Goal: Task Accomplishment & Management: Complete application form

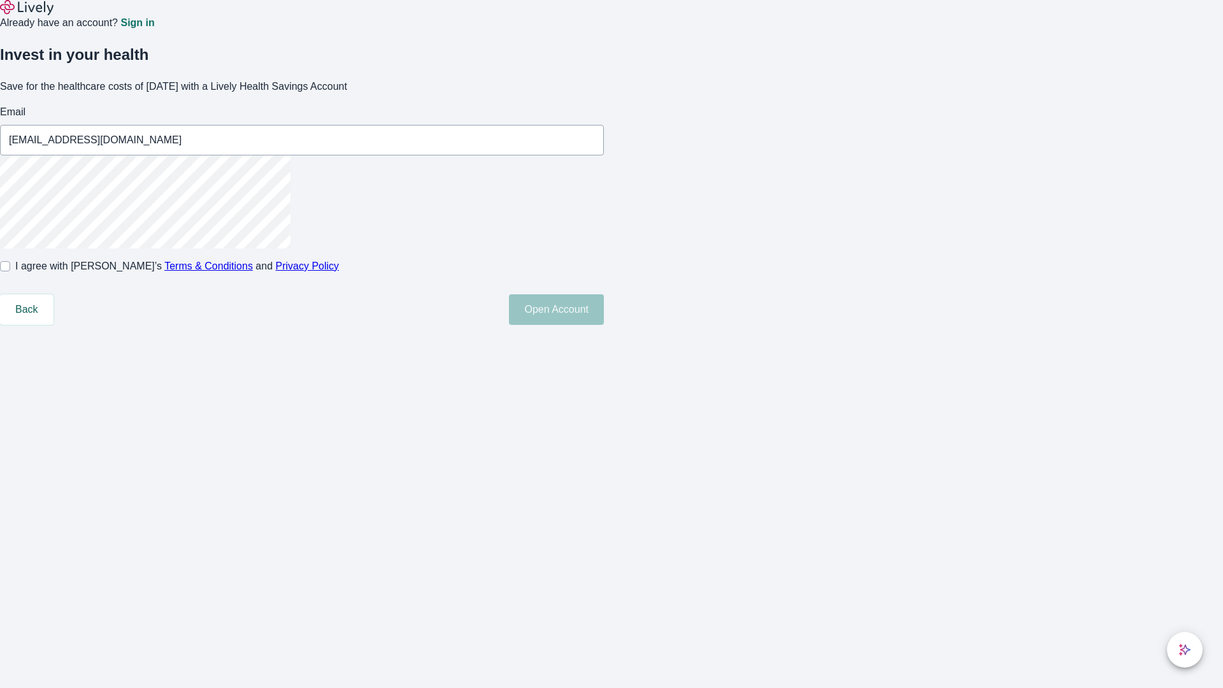
click at [10, 271] on input "I agree with Lively’s Terms & Conditions and Privacy Policy" at bounding box center [5, 266] width 10 height 10
checkbox input "true"
click at [604, 325] on button "Open Account" at bounding box center [556, 309] width 95 height 31
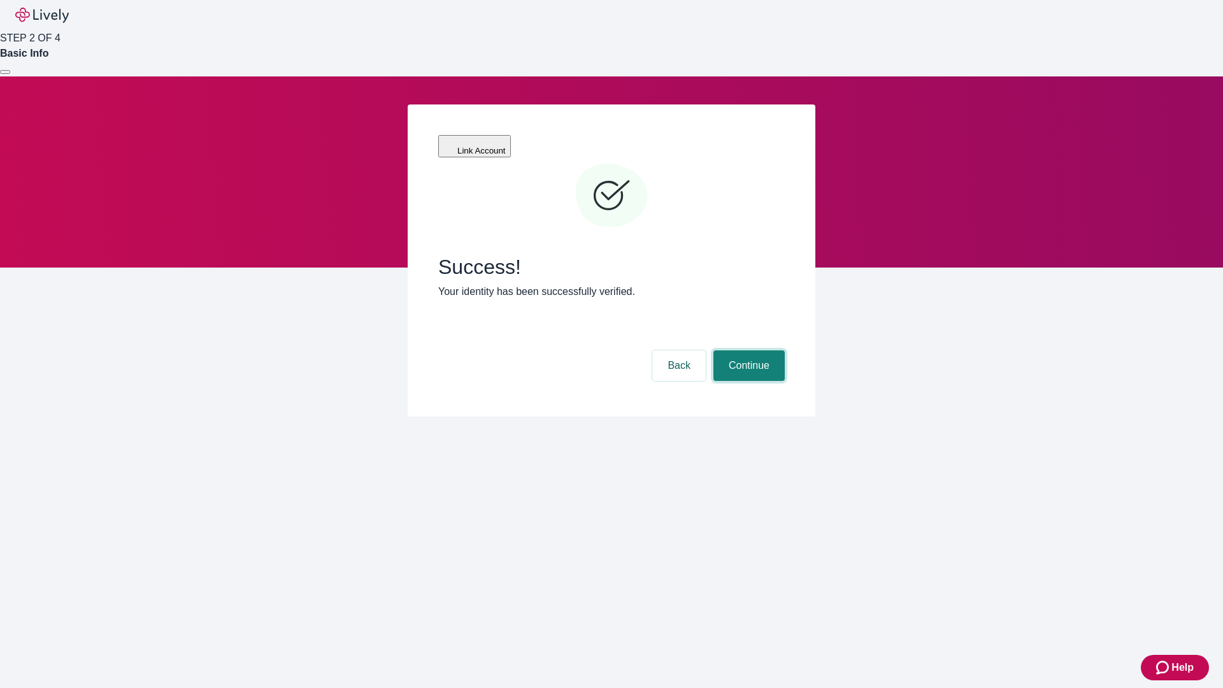
click at [747, 350] on button "Continue" at bounding box center [748, 365] width 71 height 31
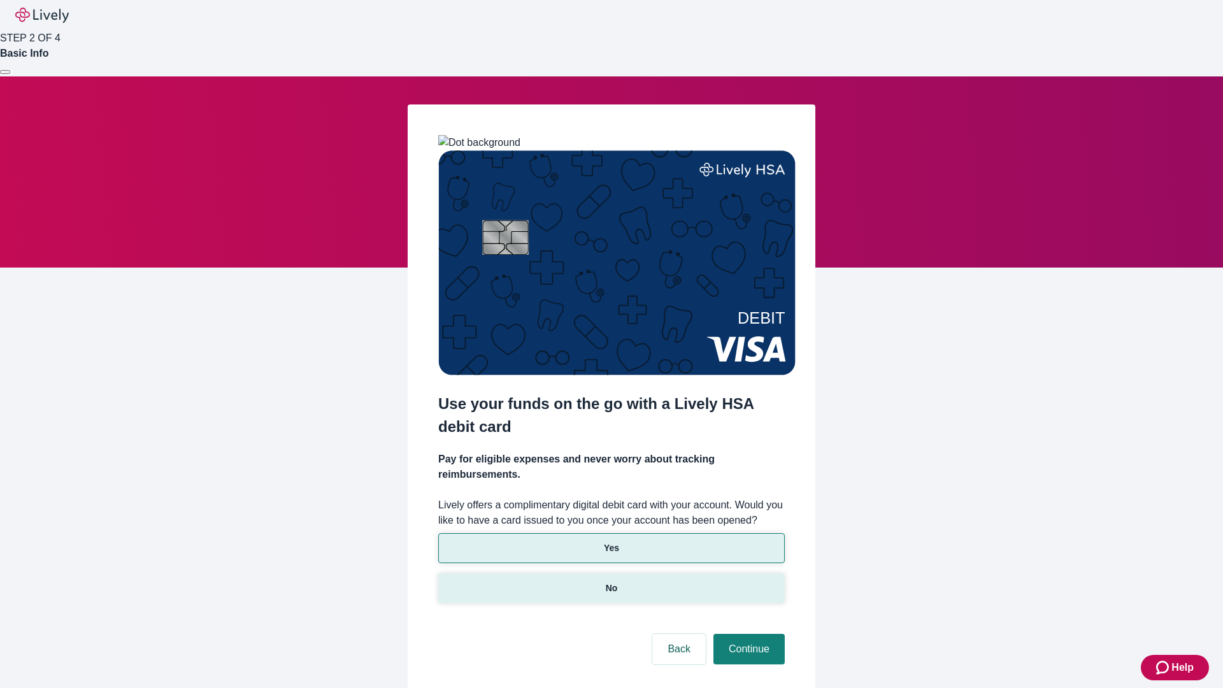
click at [611, 581] on p "No" at bounding box center [612, 587] width 12 height 13
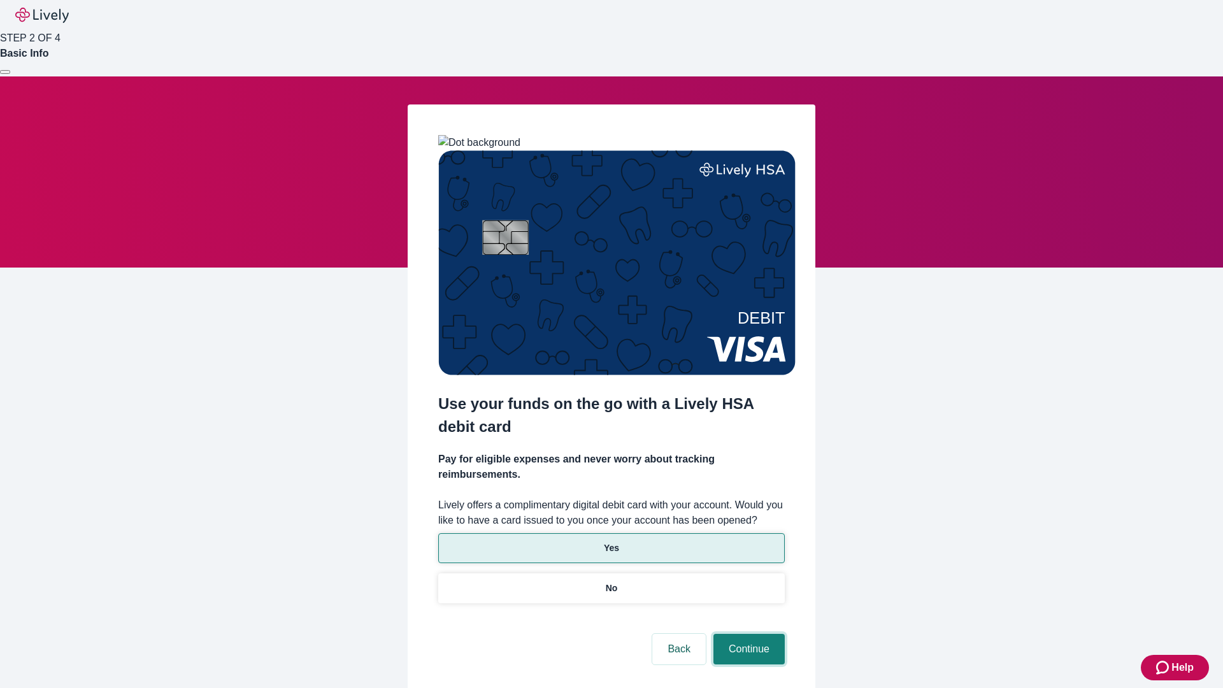
click at [747, 634] on button "Continue" at bounding box center [748, 649] width 71 height 31
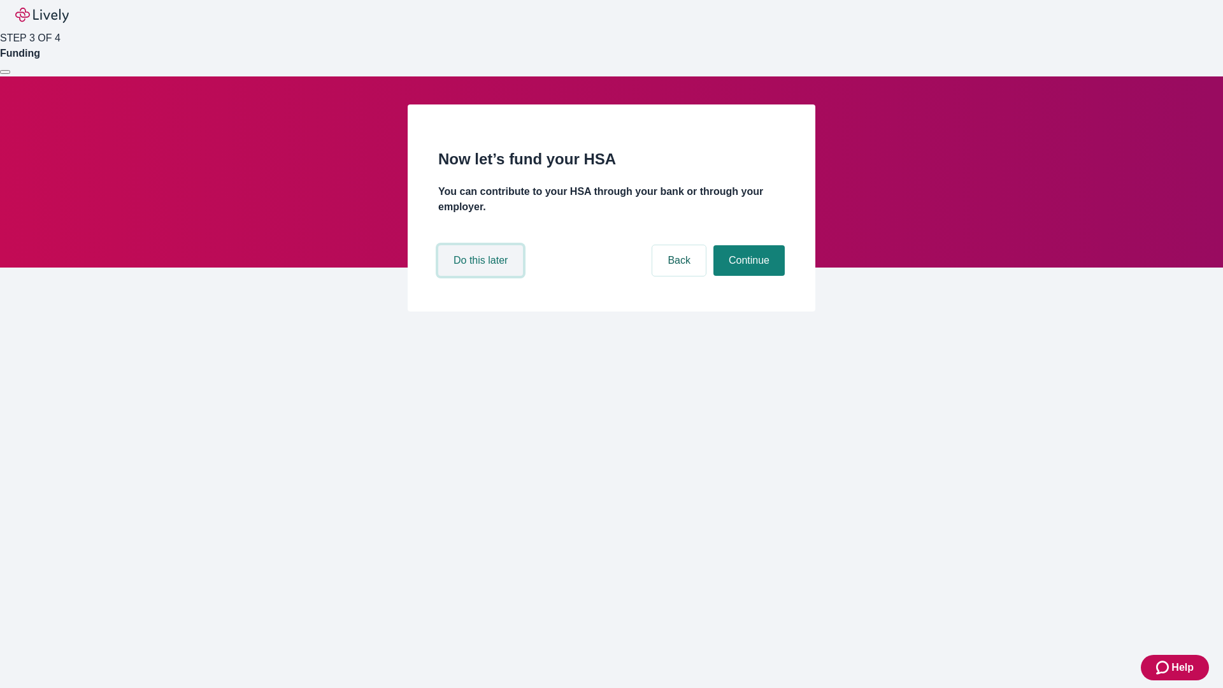
click at [482, 276] on button "Do this later" at bounding box center [480, 260] width 85 height 31
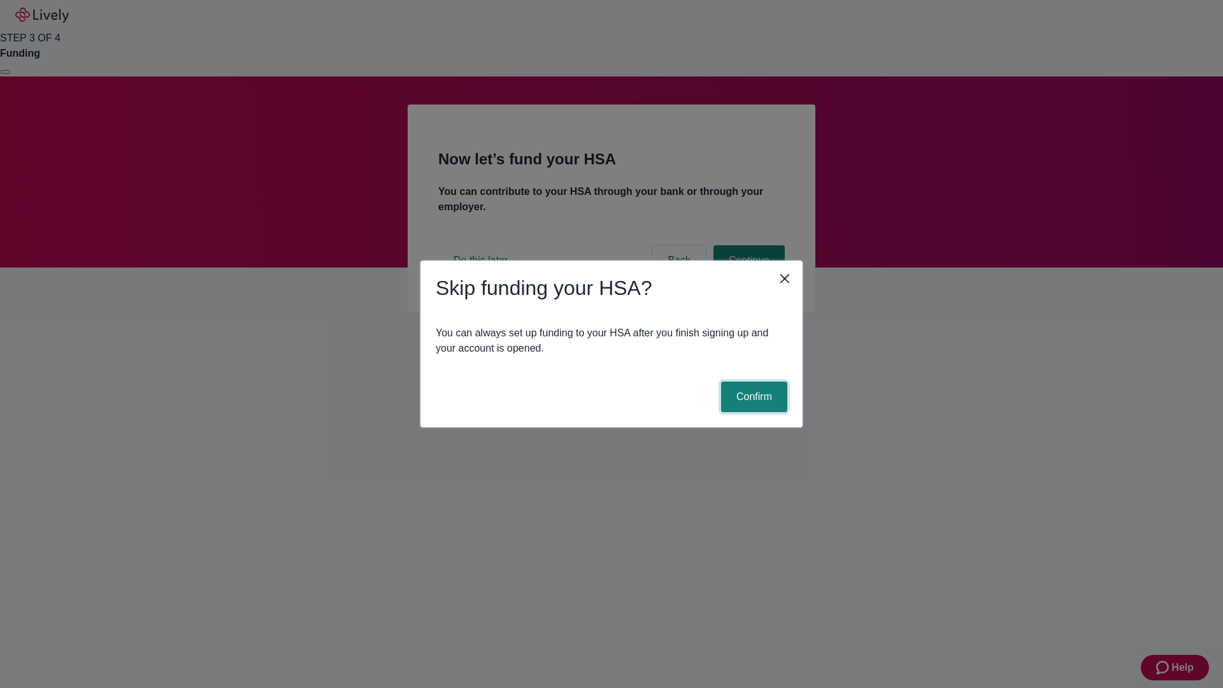
click at [752, 397] on button "Confirm" at bounding box center [754, 397] width 66 height 31
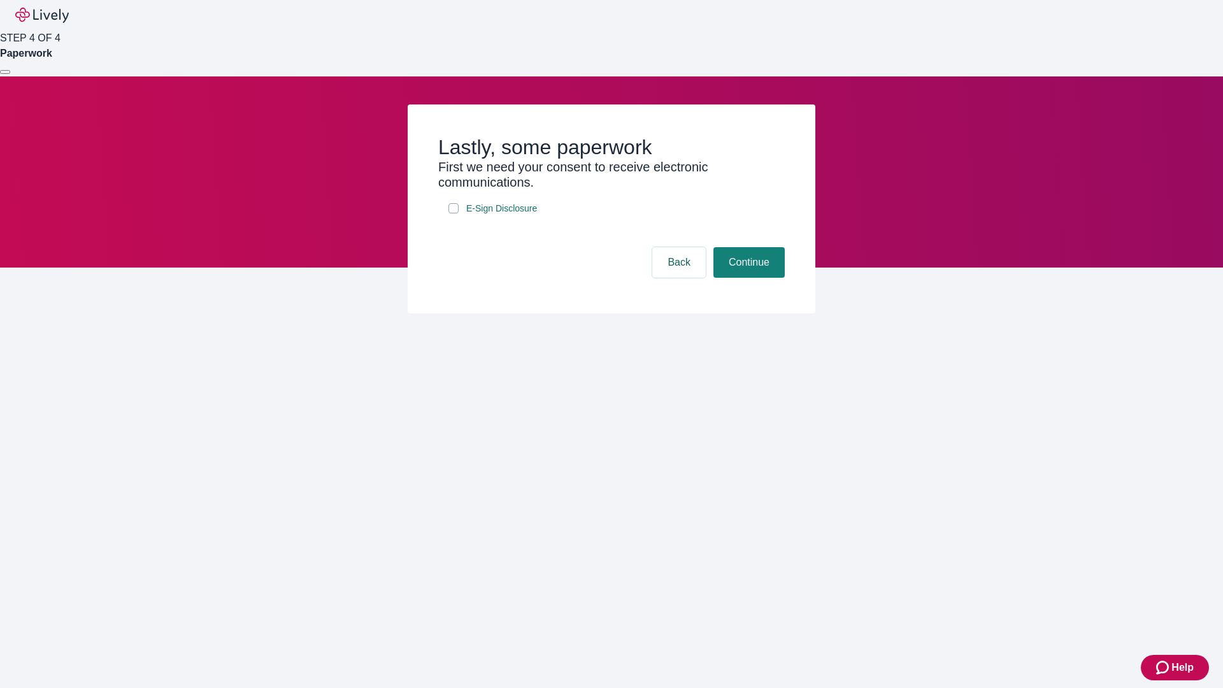
click at [453, 213] on input "E-Sign Disclosure" at bounding box center [453, 208] width 10 height 10
checkbox input "true"
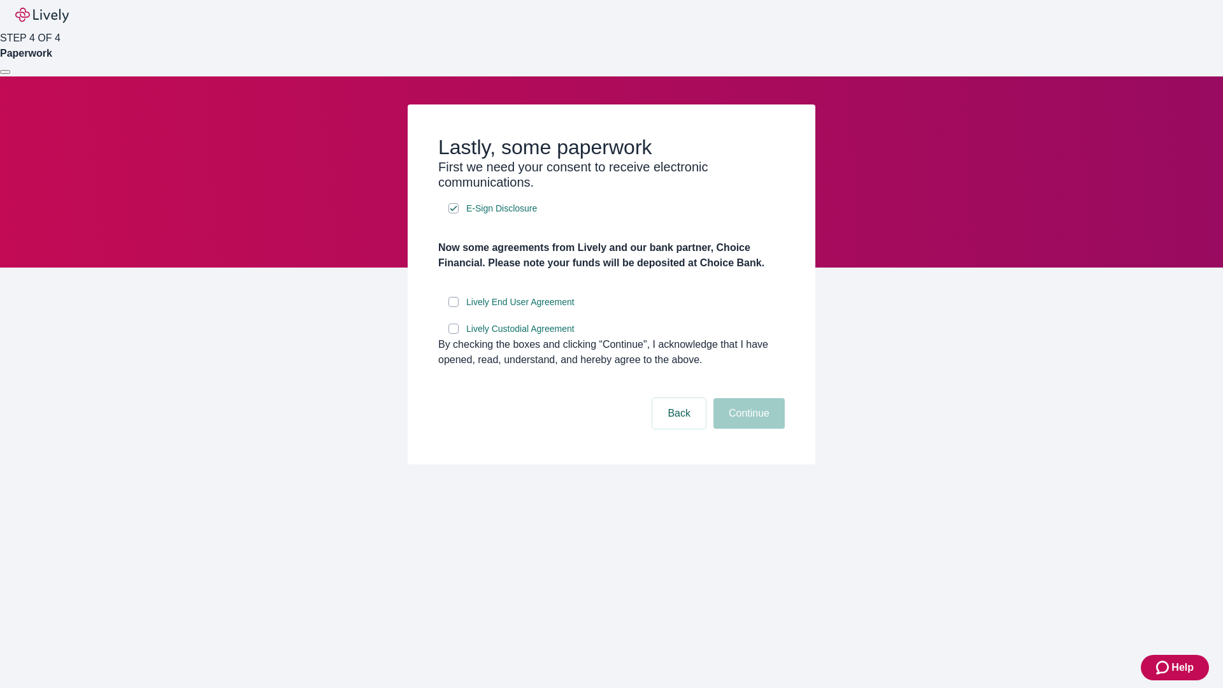
click at [453, 307] on input "Lively End User Agreement" at bounding box center [453, 302] width 10 height 10
checkbox input "true"
click at [453, 334] on input "Lively Custodial Agreement" at bounding box center [453, 329] width 10 height 10
checkbox input "true"
click at [747, 429] on button "Continue" at bounding box center [748, 413] width 71 height 31
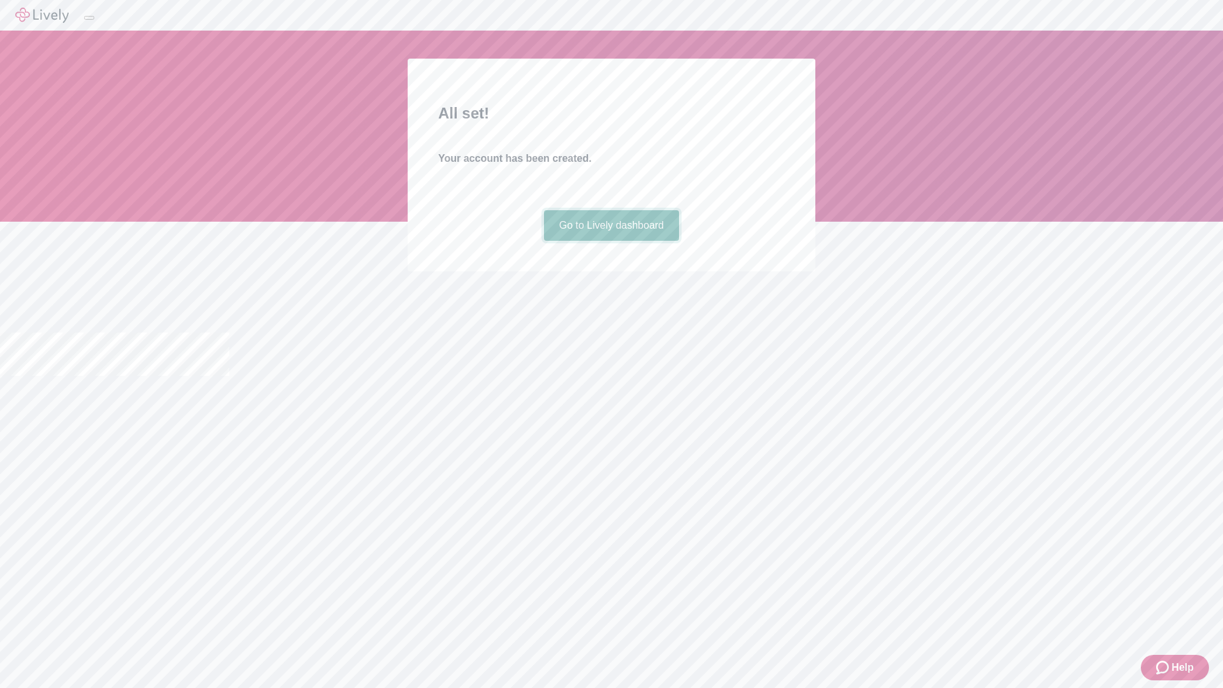
click at [611, 241] on link "Go to Lively dashboard" at bounding box center [612, 225] width 136 height 31
